Goal: Task Accomplishment & Management: Manage account settings

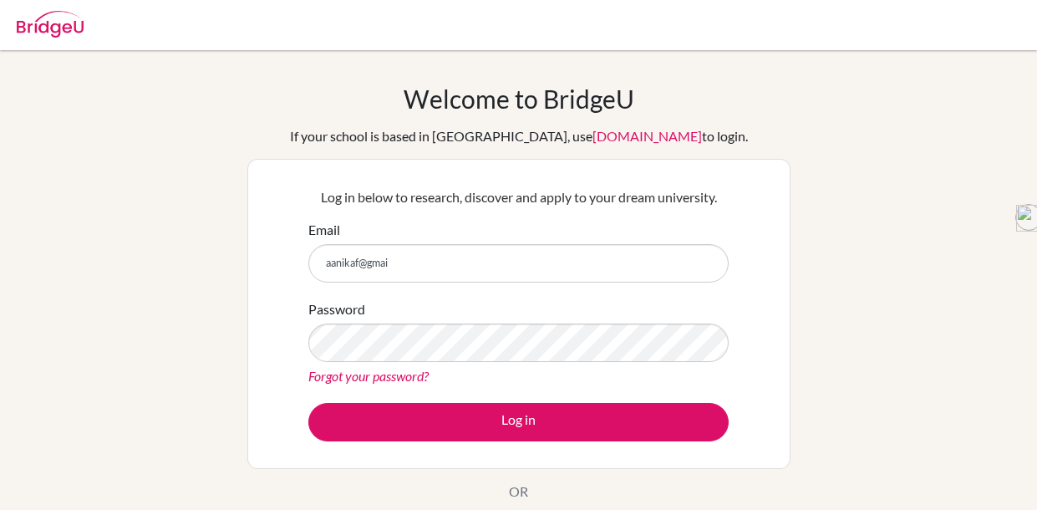
click at [484, 261] on input "aanikaf@gmai" at bounding box center [518, 263] width 420 height 38
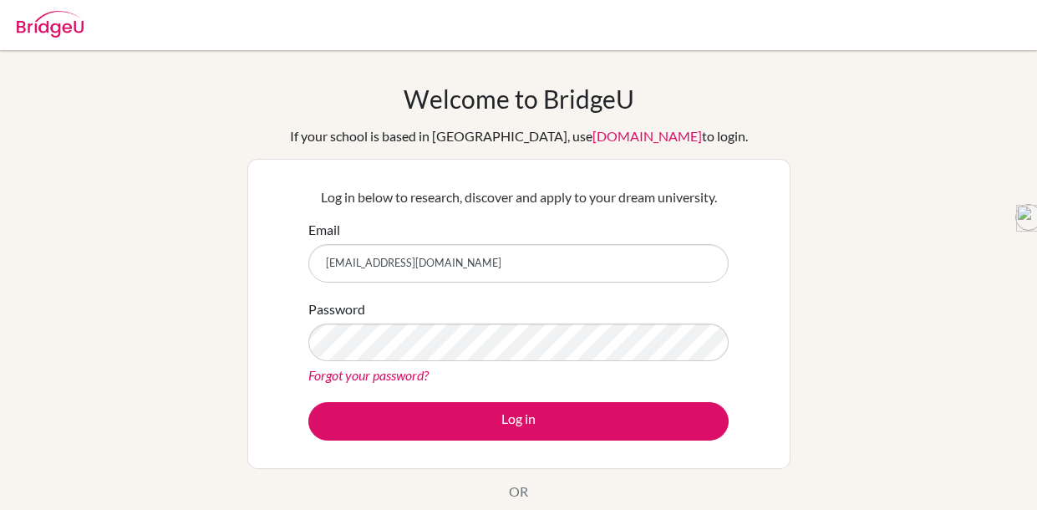
type input "[EMAIL_ADDRESS][DOMAIN_NAME]"
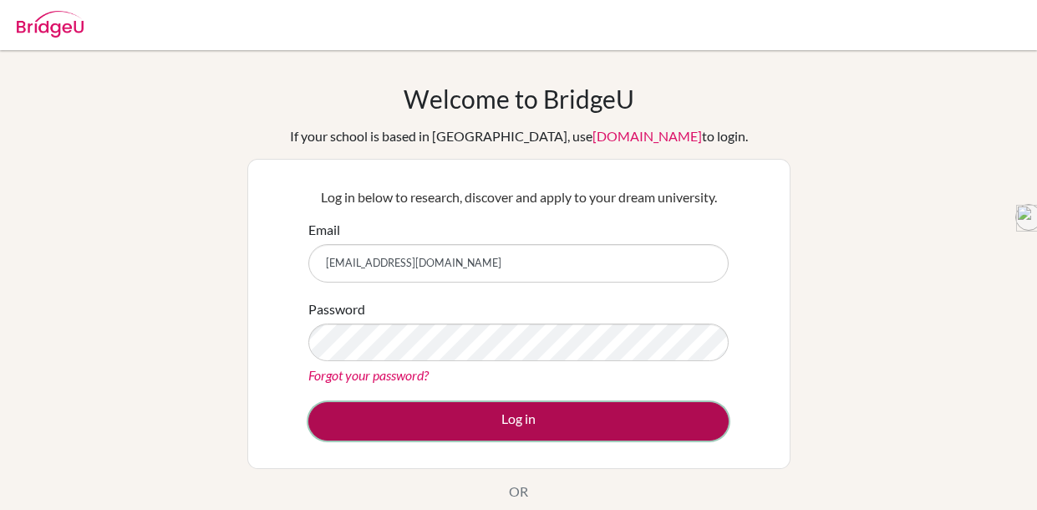
click at [432, 415] on button "Log in" at bounding box center [518, 421] width 420 height 38
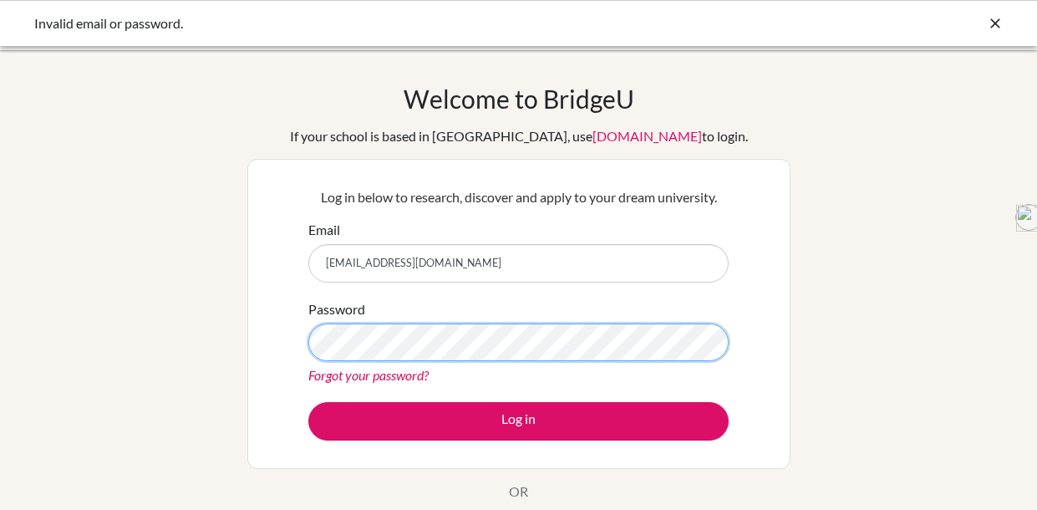
click at [308, 402] on button "Log in" at bounding box center [518, 421] width 420 height 38
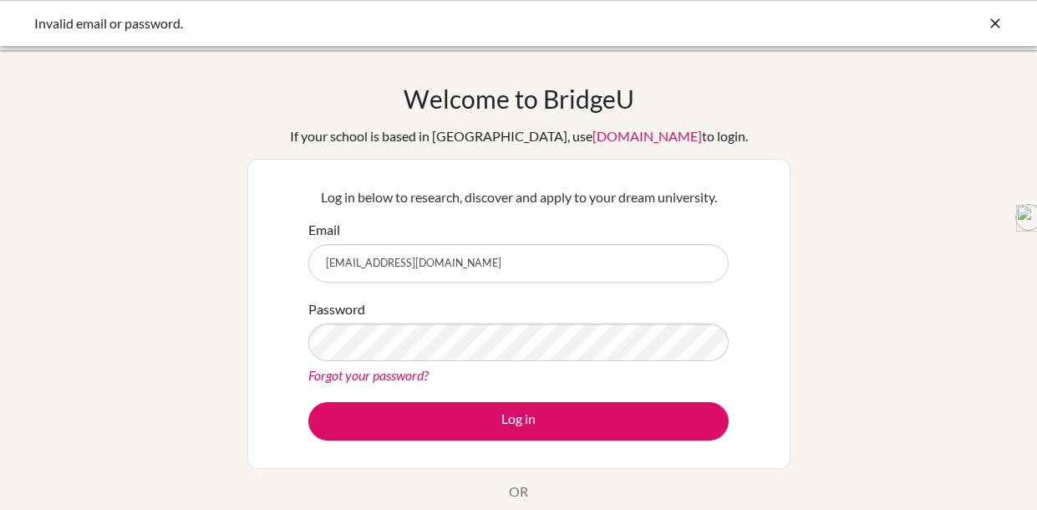
click at [386, 285] on form "Email [EMAIL_ADDRESS][DOMAIN_NAME] Password Forgot your password? Log in" at bounding box center [518, 330] width 420 height 221
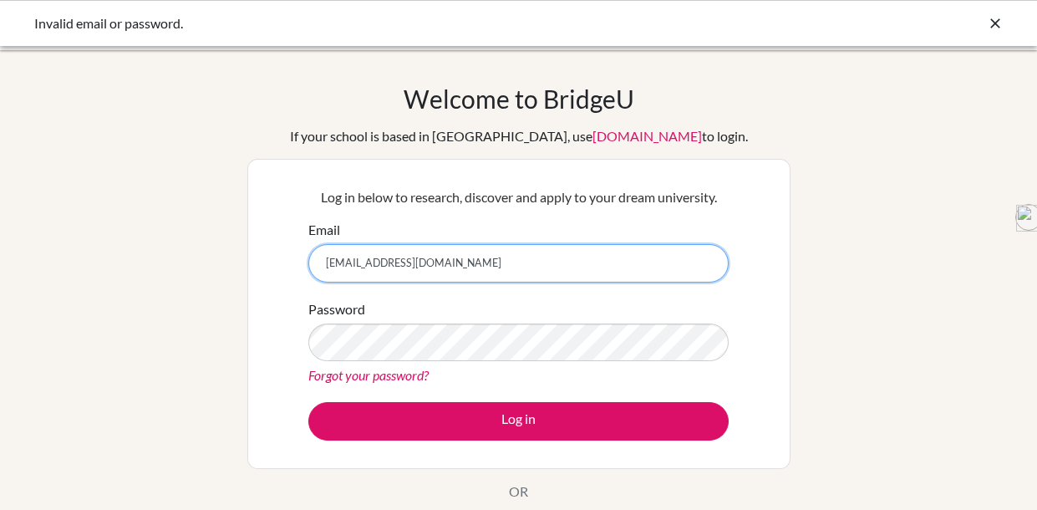
click at [368, 267] on input "[EMAIL_ADDRESS][DOMAIN_NAME]" at bounding box center [518, 263] width 420 height 38
type input "aanika.feagans@inventureacademy.com"
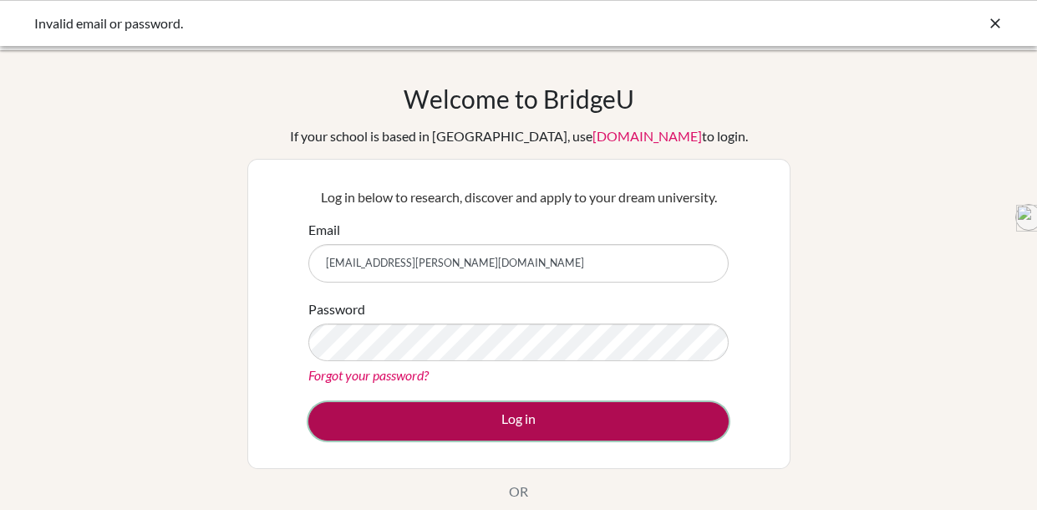
click at [459, 435] on button "Log in" at bounding box center [518, 421] width 420 height 38
